Goal: Use online tool/utility: Use online tool/utility

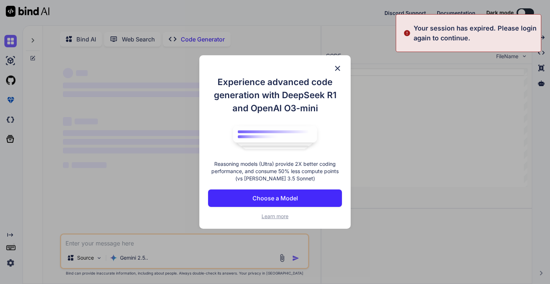
type textarea "x"
click at [302, 199] on button "Choose a Model" at bounding box center [275, 198] width 134 height 17
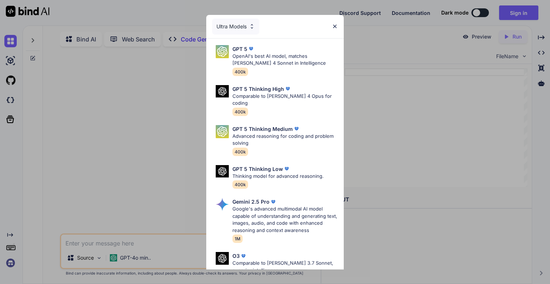
click at [302, 206] on p "Google's advanced multimodal AI model capable of understanding and generating t…" at bounding box center [284, 220] width 105 height 28
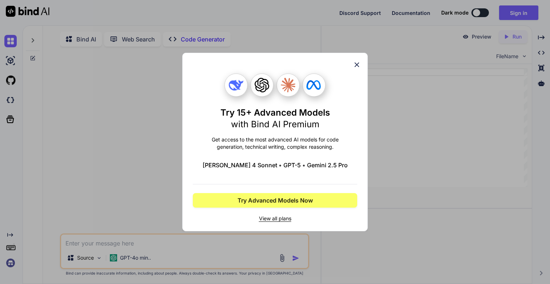
click at [356, 61] on icon at bounding box center [357, 65] width 8 height 8
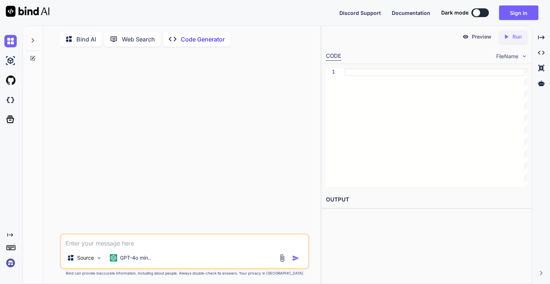
click at [10, 264] on img at bounding box center [10, 263] width 12 height 12
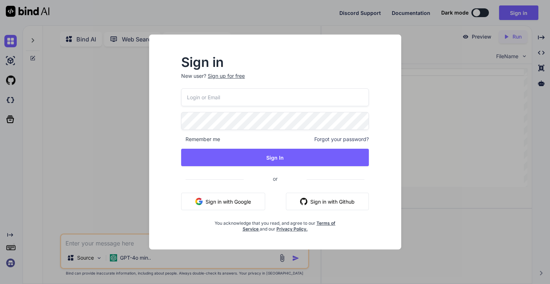
click at [205, 104] on input "email" at bounding box center [275, 97] width 188 height 18
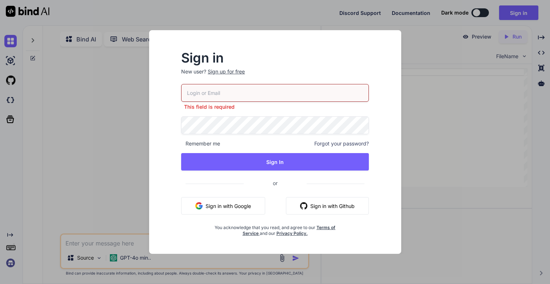
type input "[EMAIL_ADDRESS][DOMAIN_NAME]"
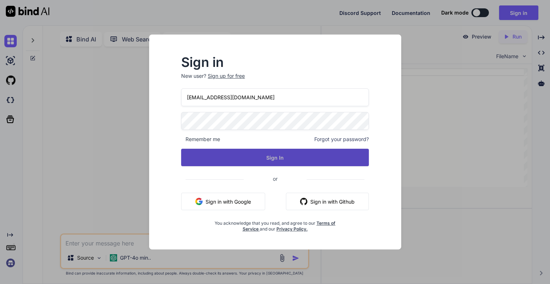
click at [259, 162] on button "Sign In" at bounding box center [275, 157] width 188 height 17
click at [284, 161] on button "Sign In" at bounding box center [275, 157] width 188 height 17
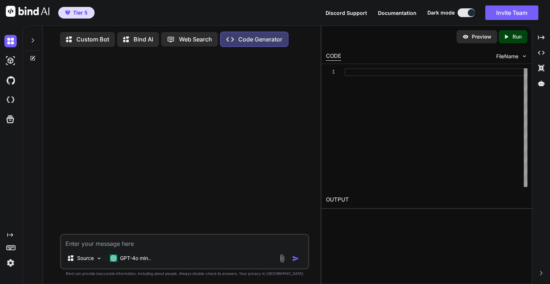
click at [36, 40] on div at bounding box center [33, 38] width 14 height 25
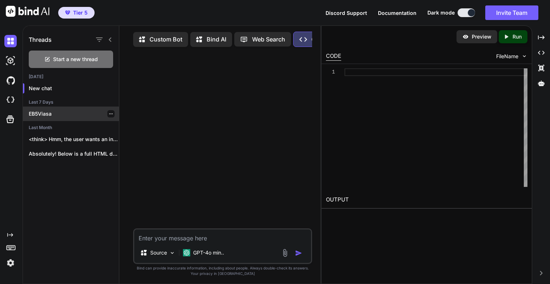
click at [47, 116] on p "EB5Viasa" at bounding box center [74, 113] width 90 height 7
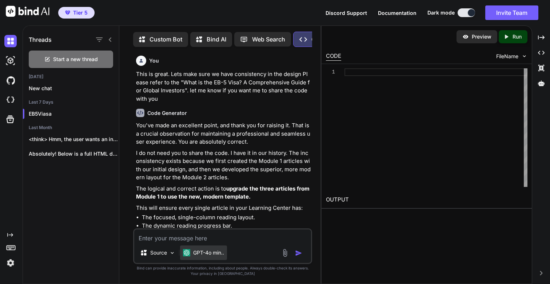
scroll to position [3, 0]
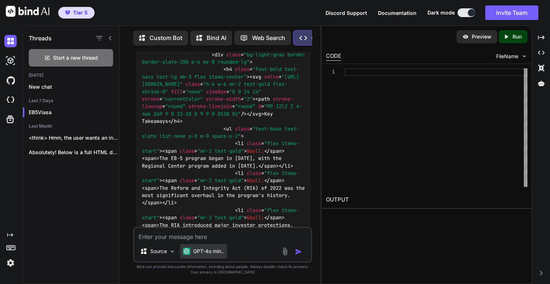
click at [212, 256] on div "GPT-4o min.." at bounding box center [203, 251] width 47 height 15
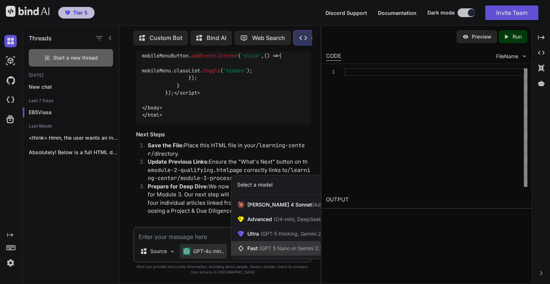
scroll to position [39829, 0]
click at [259, 231] on span "Ultra (GPT-5 thinking, Gemini 2.5 Pro)" at bounding box center [291, 233] width 89 height 7
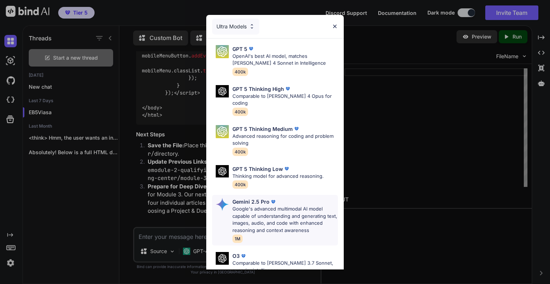
click at [272, 210] on p "Google's advanced multimodal AI model capable of understanding and generating t…" at bounding box center [284, 220] width 105 height 28
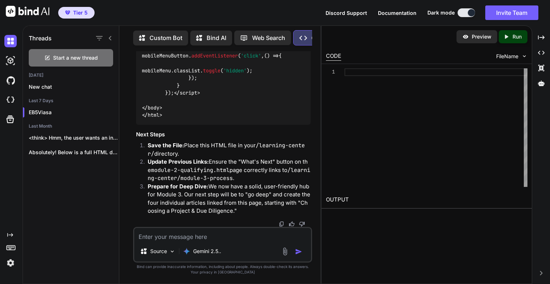
scroll to position [40080, 0]
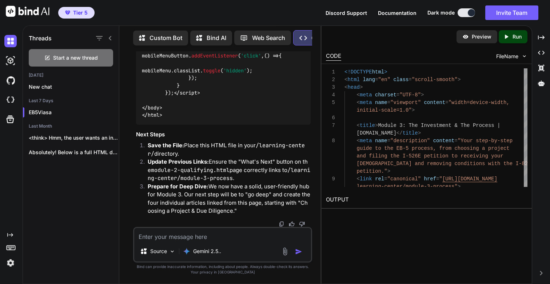
click at [505, 33] on icon "Created with Pixso." at bounding box center [506, 36] width 7 height 7
click at [371, 219] on link "[URL][DOMAIN_NAME]" at bounding box center [355, 217] width 59 height 7
